Goal: Communication & Community: Answer question/provide support

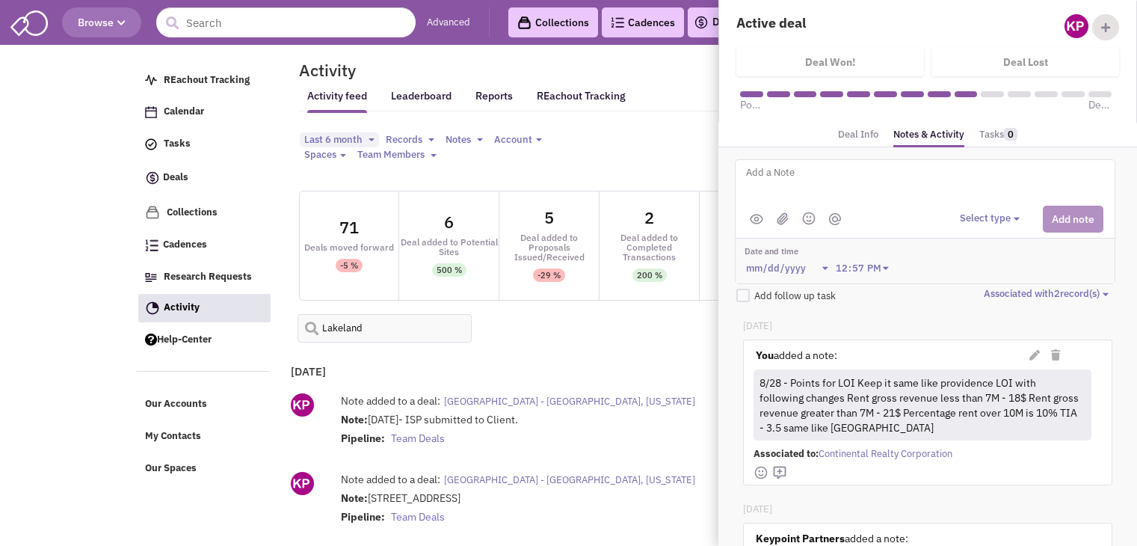
select select
click at [361, 314] on input "Lakeland" at bounding box center [385, 328] width 175 height 28
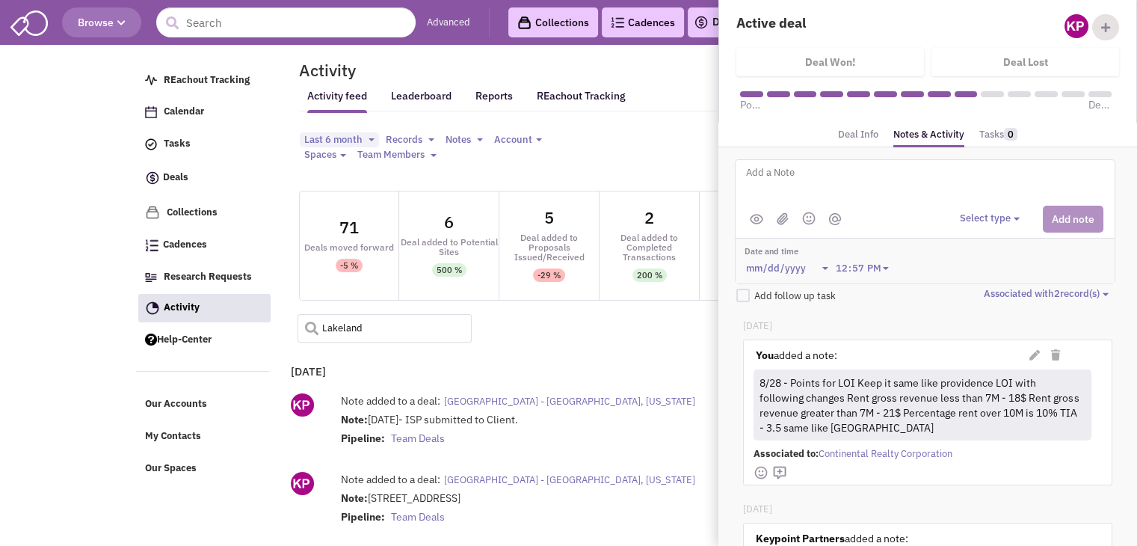
click at [361, 314] on input "Lakeland" at bounding box center [385, 328] width 175 height 28
type input "brickell"
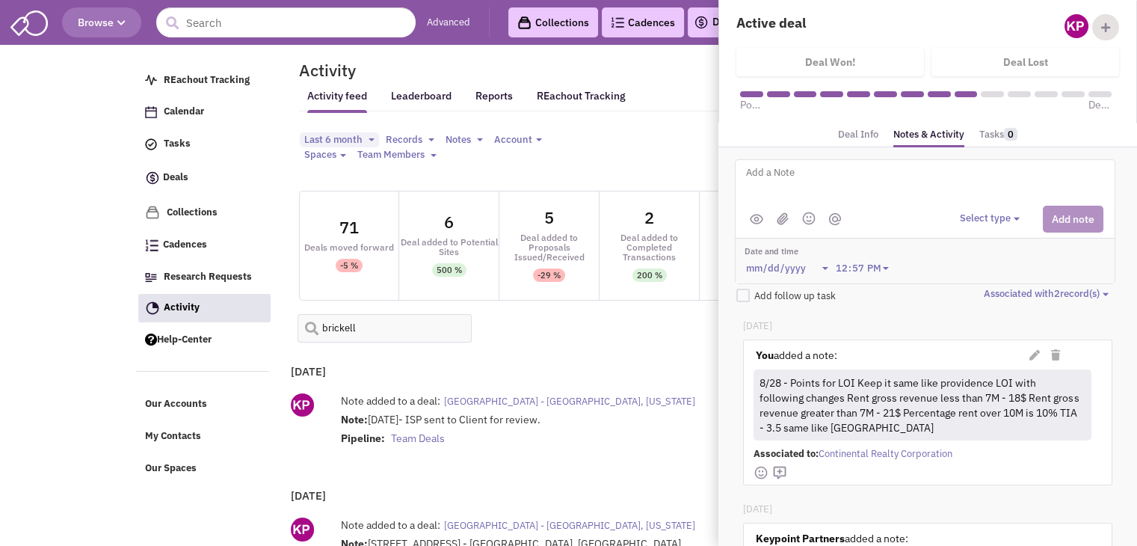
click at [517, 395] on span "[GEOGRAPHIC_DATA] - [GEOGRAPHIC_DATA], [US_STATE]" at bounding box center [569, 401] width 251 height 13
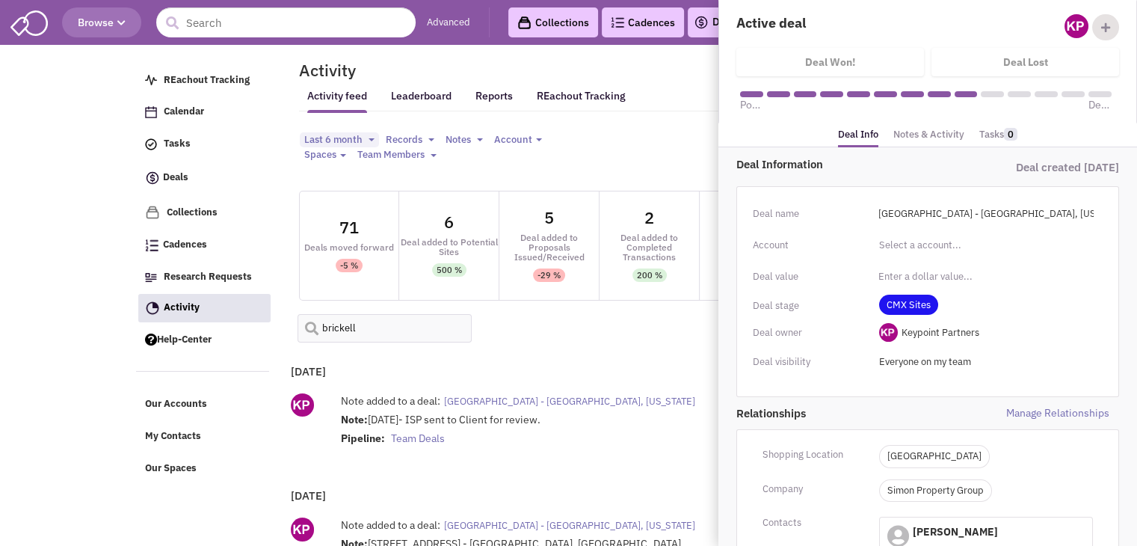
click at [928, 131] on link "Notes & Activity" at bounding box center [928, 135] width 71 height 22
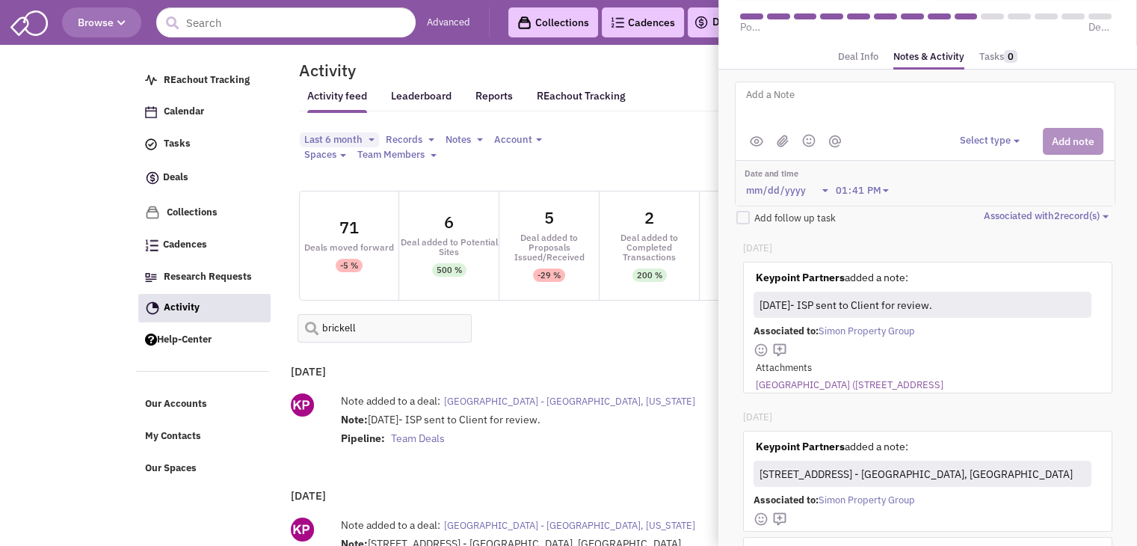
scroll to position [87, 0]
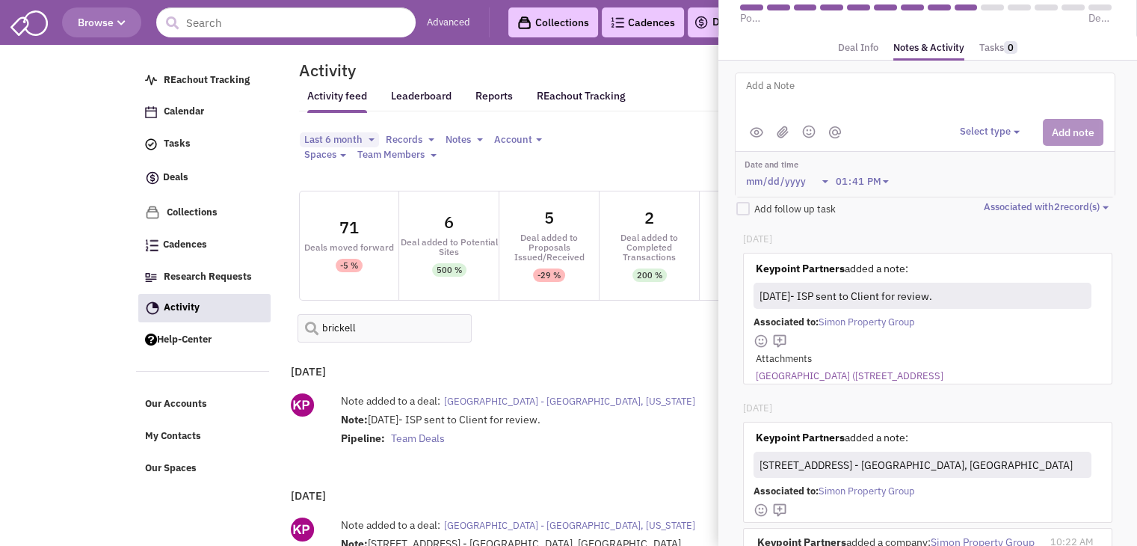
click at [843, 381] on div "[DATE]" at bounding box center [927, 337] width 369 height 169
click at [825, 372] on link "[GEOGRAPHIC_DATA] ([STREET_ADDRESS]" at bounding box center [850, 376] width 188 height 14
click at [801, 82] on textarea at bounding box center [930, 97] width 370 height 41
click at [992, 125] on button "Select type" at bounding box center [992, 132] width 64 height 14
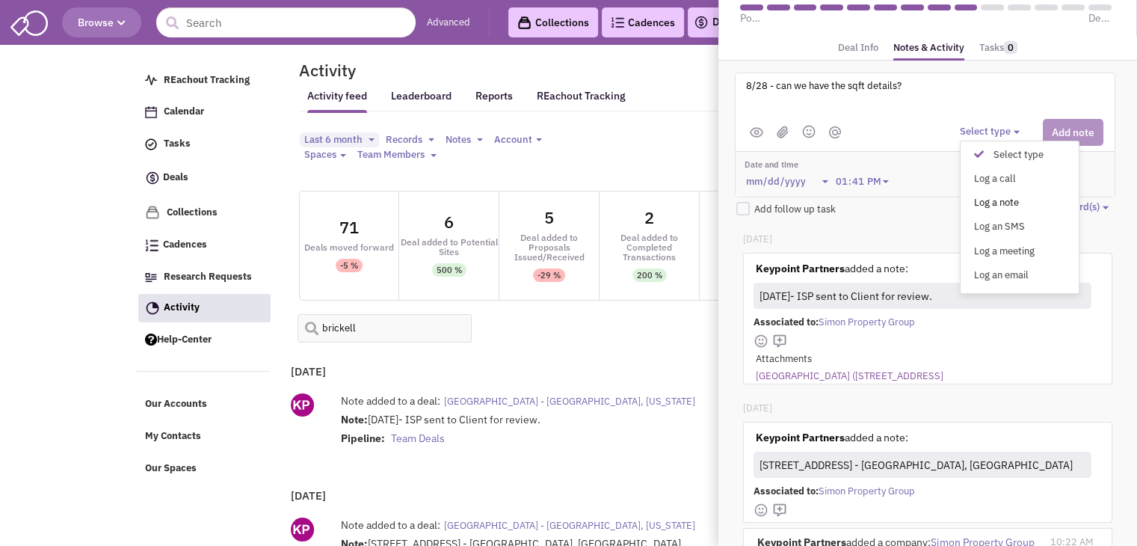
click at [994, 196] on div "Log a note" at bounding box center [982, 203] width 37 height 14
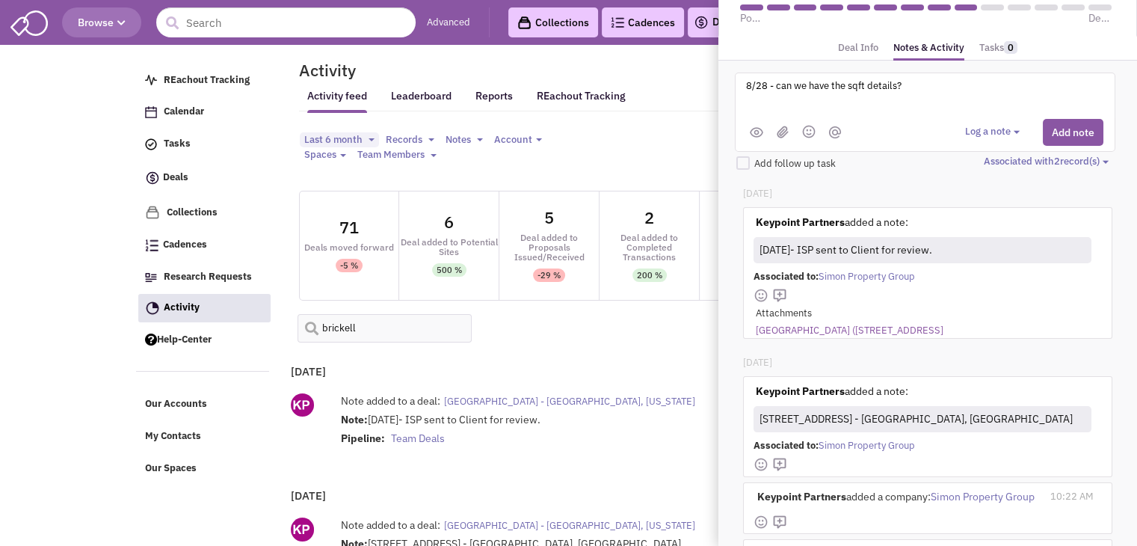
click at [972, 84] on textarea "8/28 - can we have the sqft details?" at bounding box center [930, 97] width 370 height 41
type textarea "8/28 - can we have the sqft details? we will then propose"
click at [1112, 129] on div at bounding box center [925, 132] width 379 height 27
click at [1079, 129] on button "Add note" at bounding box center [1073, 132] width 61 height 27
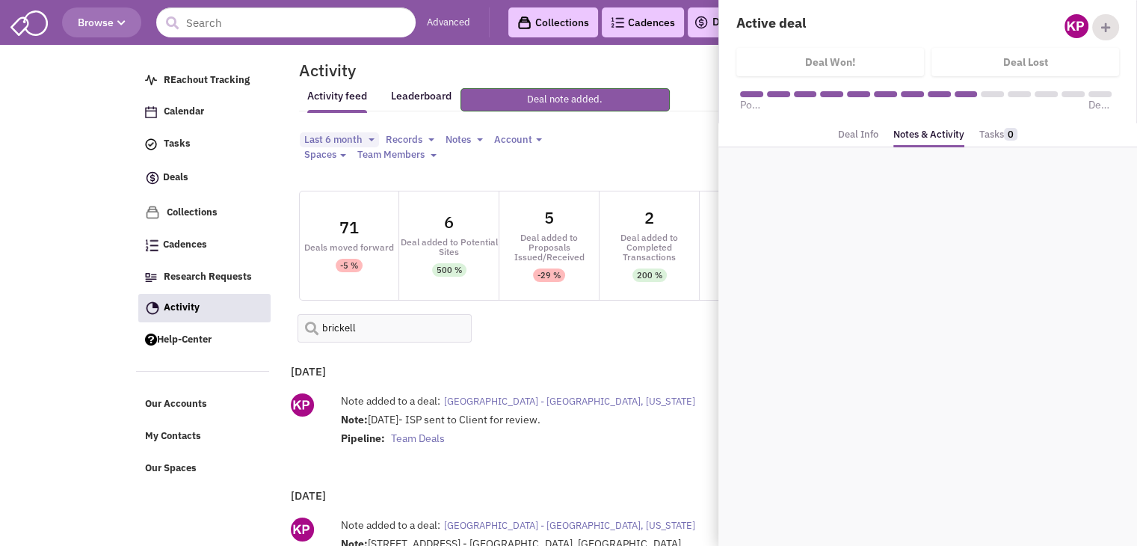
scroll to position [0, 0]
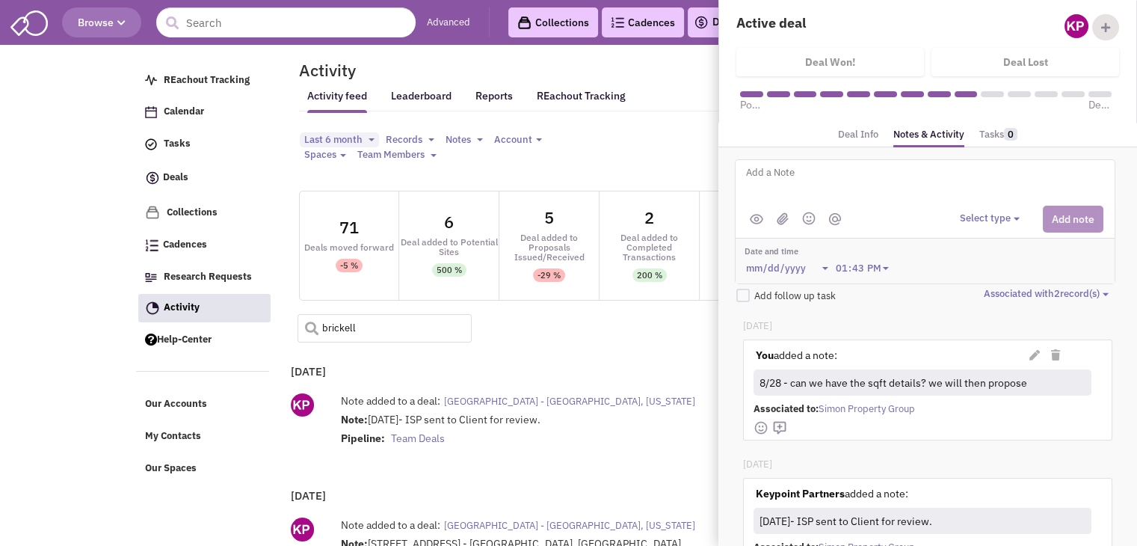
click at [371, 316] on input "brickell" at bounding box center [385, 328] width 175 height 28
type input "[PERSON_NAME]"
click at [315, 318] on span at bounding box center [307, 323] width 18 height 18
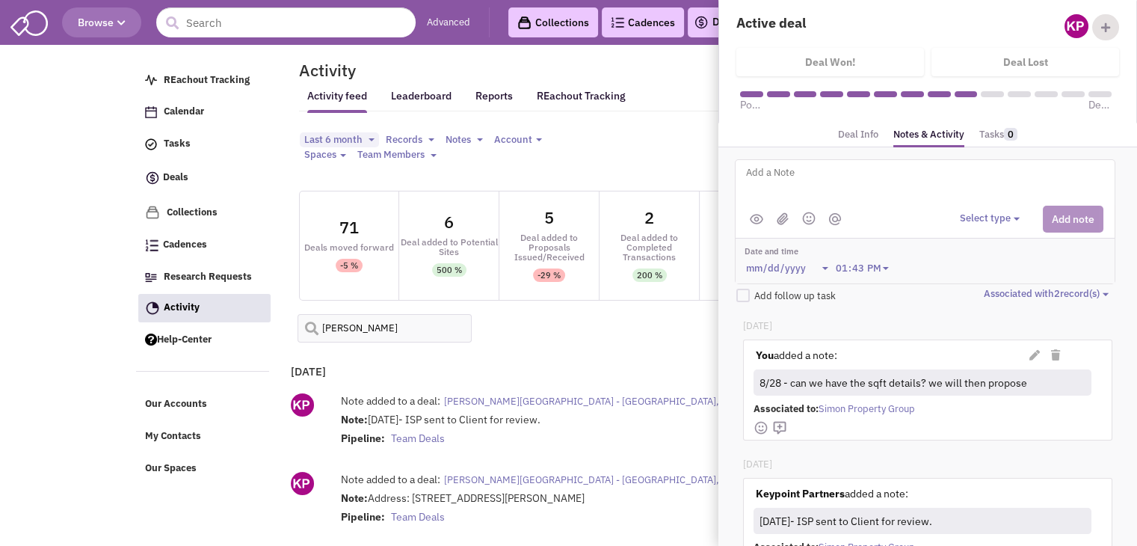
click at [493, 395] on span "[PERSON_NAME][GEOGRAPHIC_DATA] - [GEOGRAPHIC_DATA], [US_STATE]" at bounding box center [607, 401] width 327 height 13
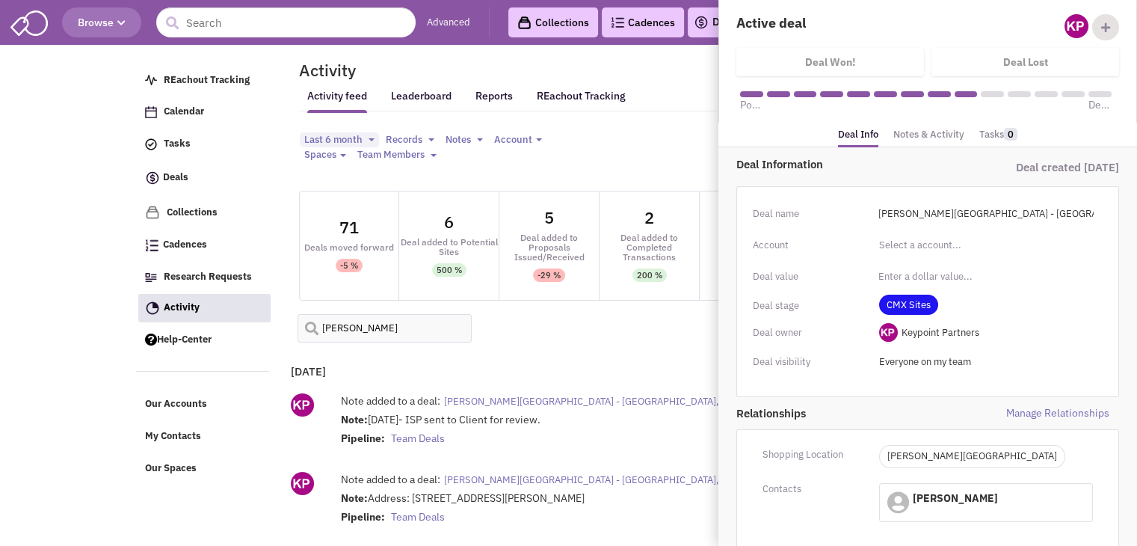
click at [903, 137] on link "Notes & Activity" at bounding box center [928, 135] width 71 height 22
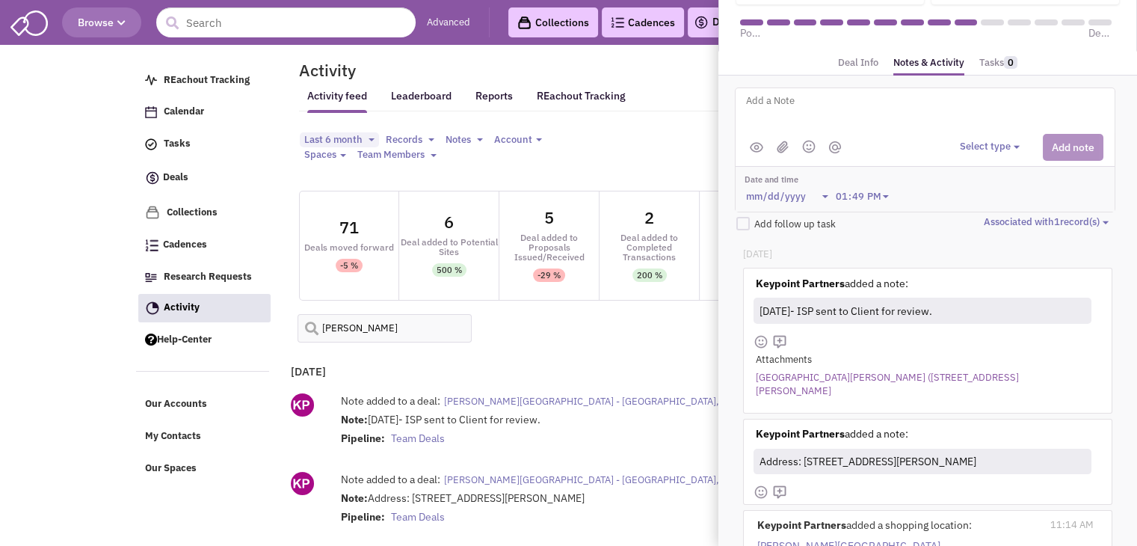
scroll to position [116, 0]
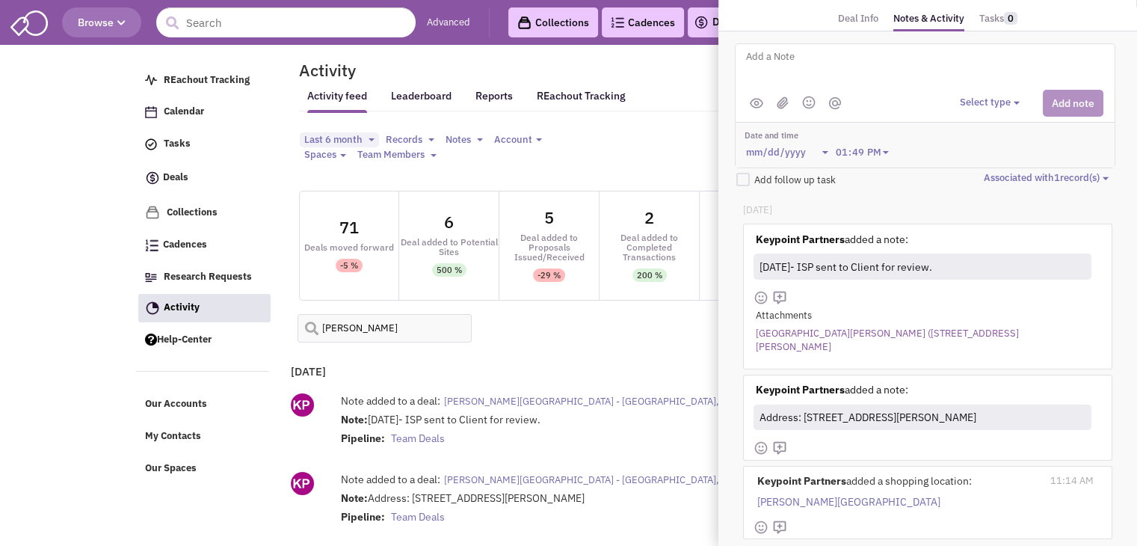
drag, startPoint x: 836, startPoint y: 327, endPoint x: 804, endPoint y: 330, distance: 31.5
click at [804, 330] on link "[GEOGRAPHIC_DATA][PERSON_NAME] ([STREET_ADDRESS][PERSON_NAME]" at bounding box center [920, 341] width 328 height 28
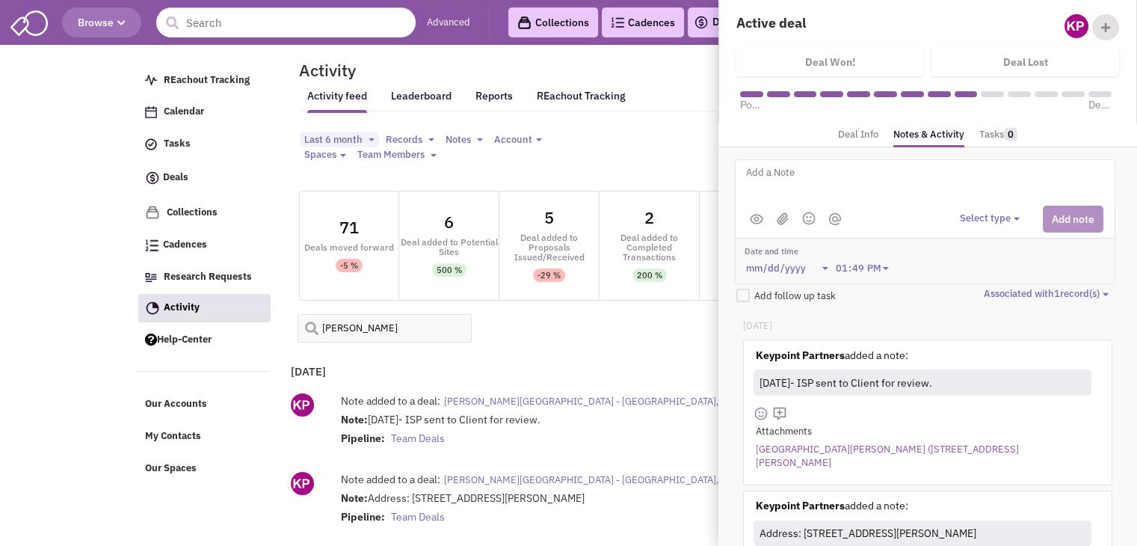
click at [813, 173] on textarea at bounding box center [930, 184] width 370 height 41
type textarea "8/28 - Need sqft details to run numbers"
click at [972, 215] on button "Select type" at bounding box center [992, 219] width 64 height 14
click at [990, 287] on div "Log a note" at bounding box center [982, 290] width 37 height 14
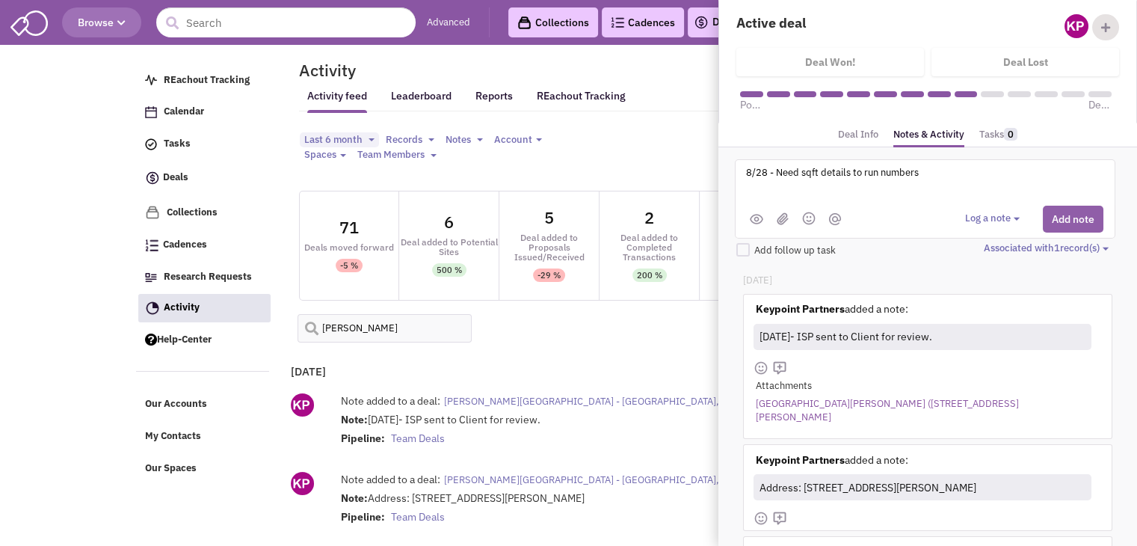
click at [1088, 216] on button "Add note" at bounding box center [1073, 219] width 61 height 27
